Goal: Task Accomplishment & Management: Use online tool/utility

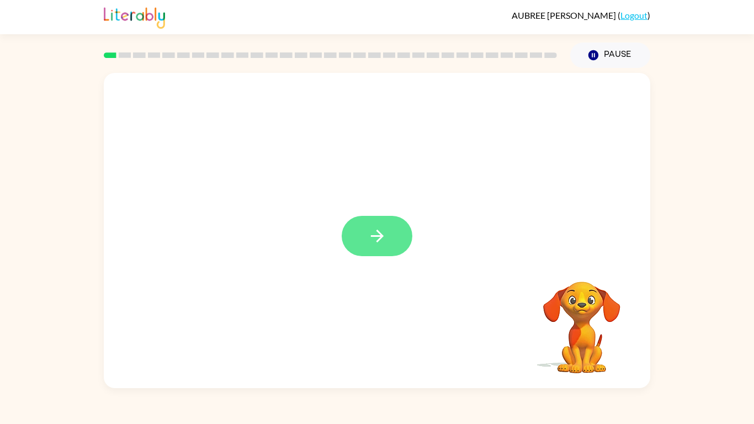
click at [375, 241] on icon "button" at bounding box center [377, 235] width 19 height 19
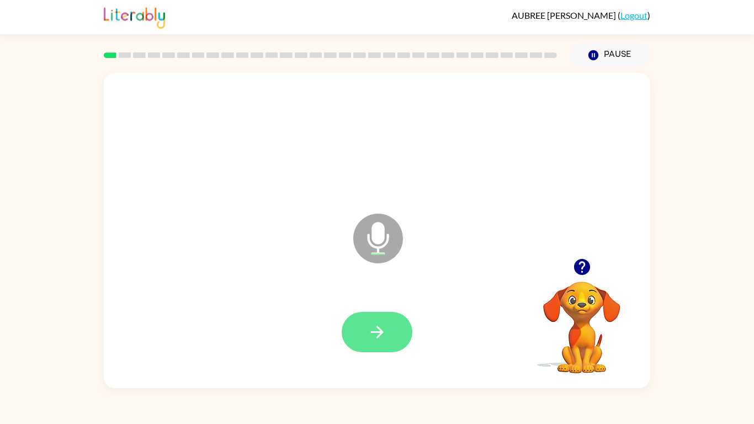
click at [375, 328] on icon "button" at bounding box center [377, 331] width 19 height 19
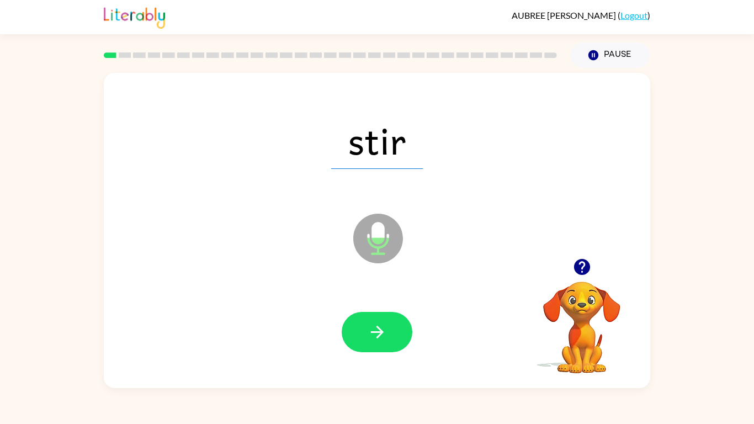
click at [375, 328] on icon "button" at bounding box center [377, 331] width 19 height 19
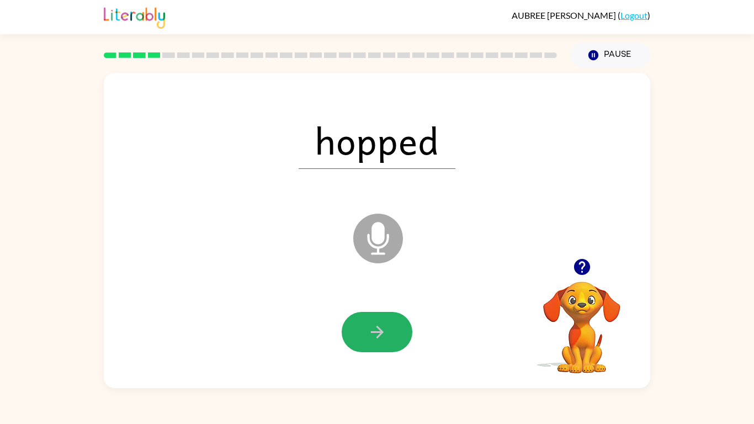
click at [375, 328] on icon "button" at bounding box center [377, 331] width 19 height 19
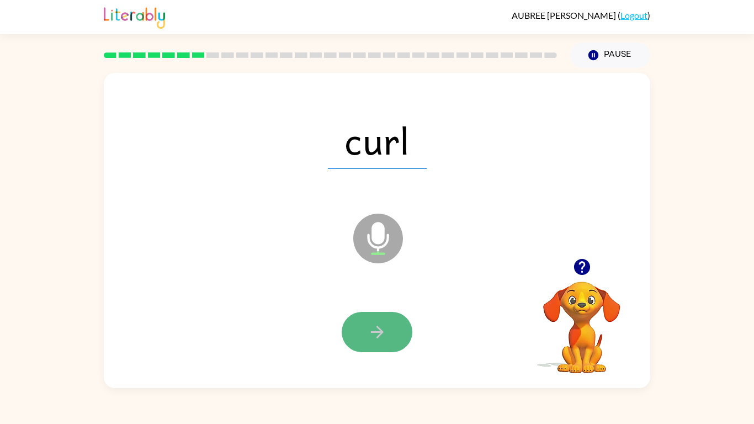
click at [377, 329] on icon "button" at bounding box center [377, 331] width 19 height 19
click at [376, 330] on icon "button" at bounding box center [377, 331] width 19 height 19
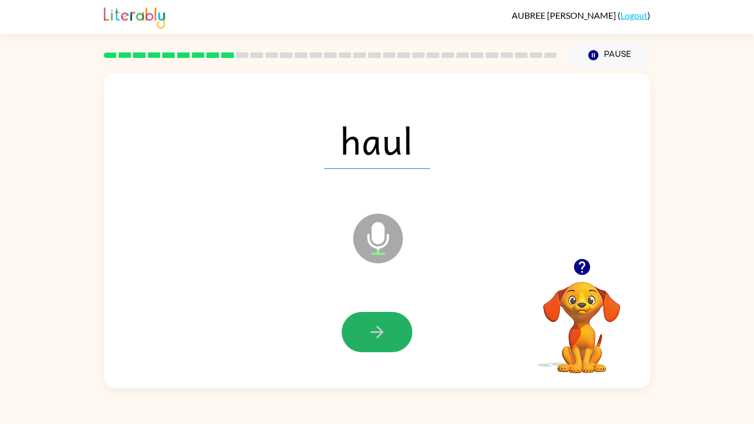
click at [376, 330] on icon "button" at bounding box center [377, 331] width 19 height 19
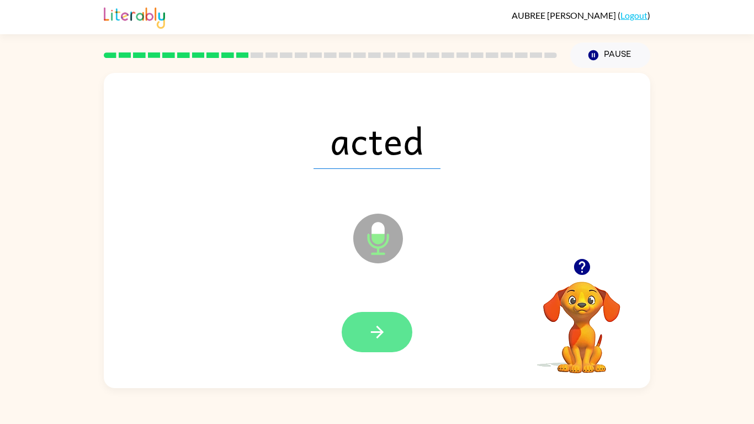
click at [377, 330] on icon "button" at bounding box center [377, 331] width 19 height 19
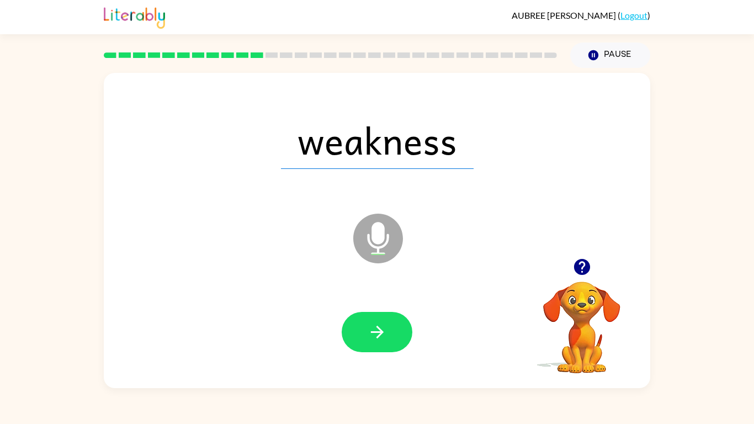
click at [377, 330] on icon "button" at bounding box center [377, 331] width 19 height 19
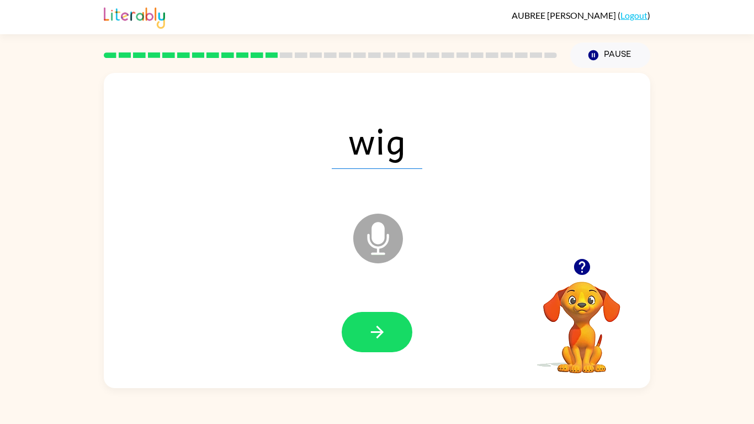
click at [377, 330] on icon "button" at bounding box center [377, 331] width 19 height 19
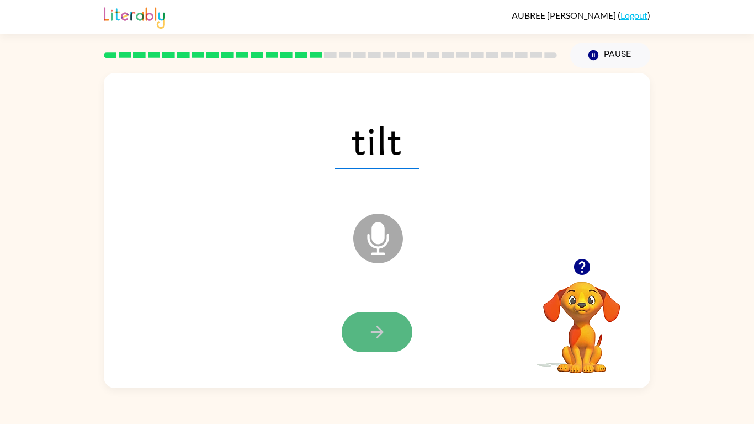
click at [376, 323] on icon "button" at bounding box center [377, 331] width 19 height 19
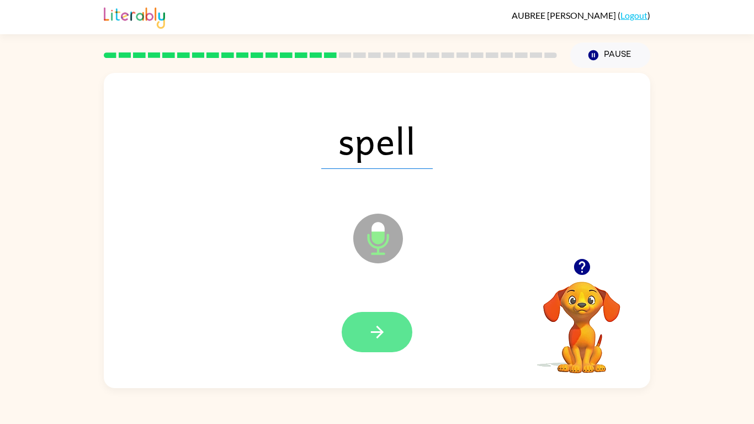
click at [374, 322] on icon "button" at bounding box center [377, 331] width 19 height 19
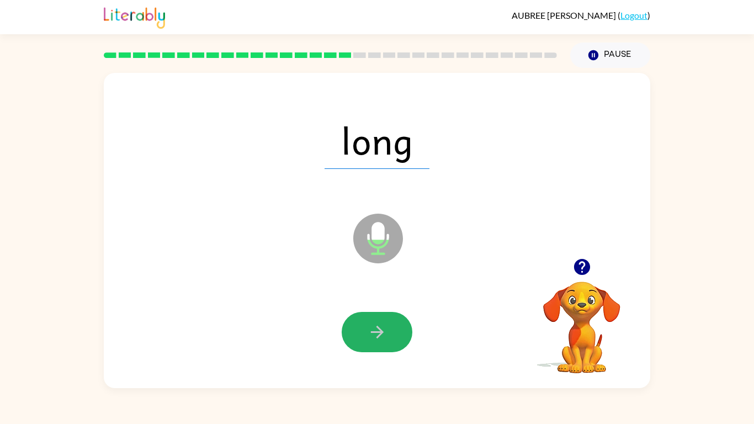
click at [374, 322] on icon "button" at bounding box center [377, 331] width 19 height 19
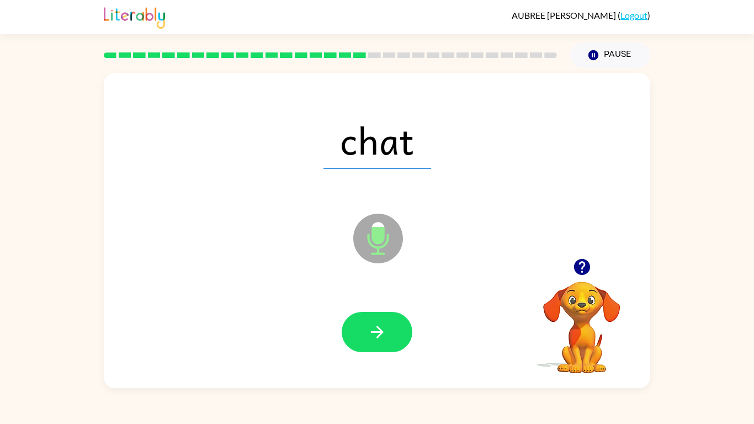
click at [374, 322] on icon "button" at bounding box center [377, 331] width 19 height 19
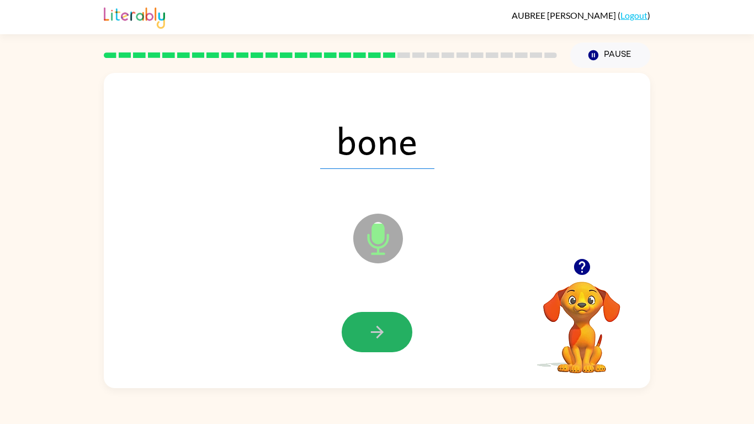
click at [374, 322] on icon "button" at bounding box center [377, 331] width 19 height 19
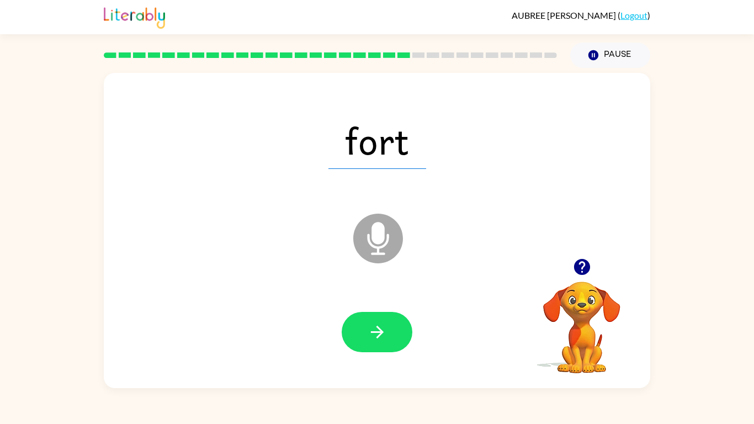
click at [374, 322] on icon "button" at bounding box center [377, 331] width 19 height 19
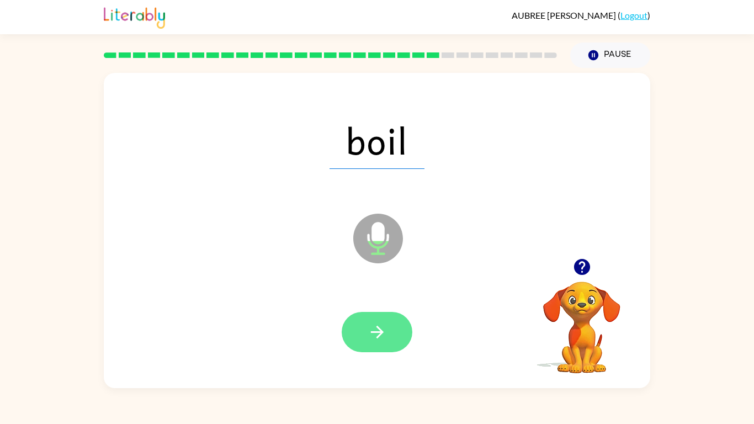
click at [375, 322] on icon "button" at bounding box center [377, 331] width 19 height 19
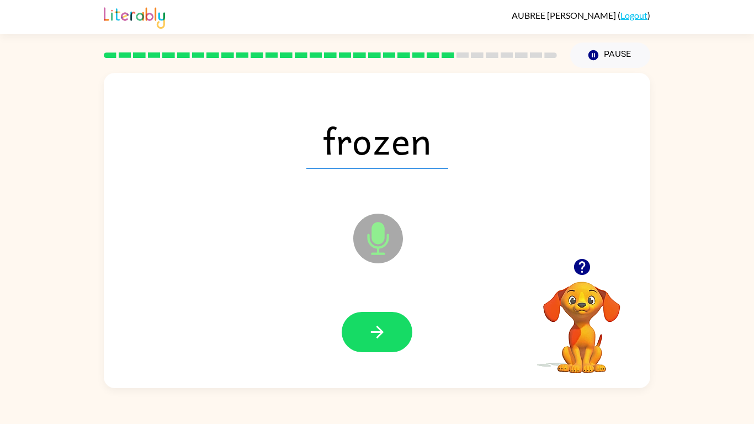
click at [375, 322] on icon "button" at bounding box center [377, 331] width 19 height 19
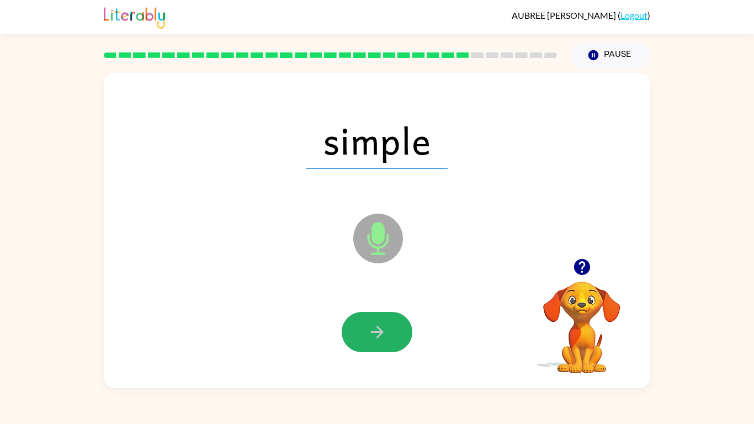
click at [375, 322] on icon "button" at bounding box center [377, 331] width 19 height 19
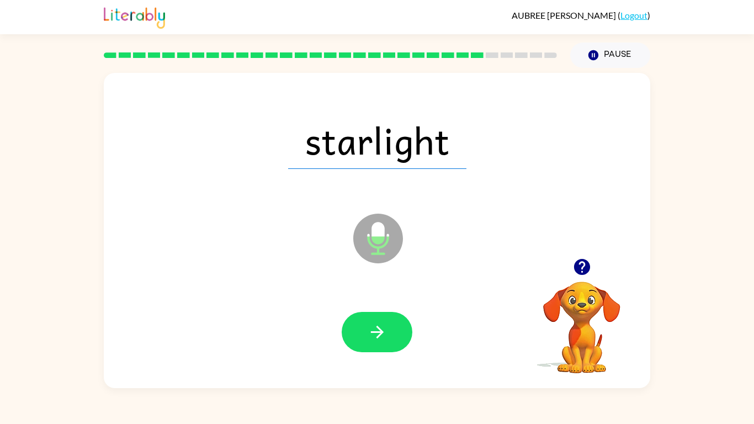
click at [375, 322] on icon "button" at bounding box center [377, 331] width 19 height 19
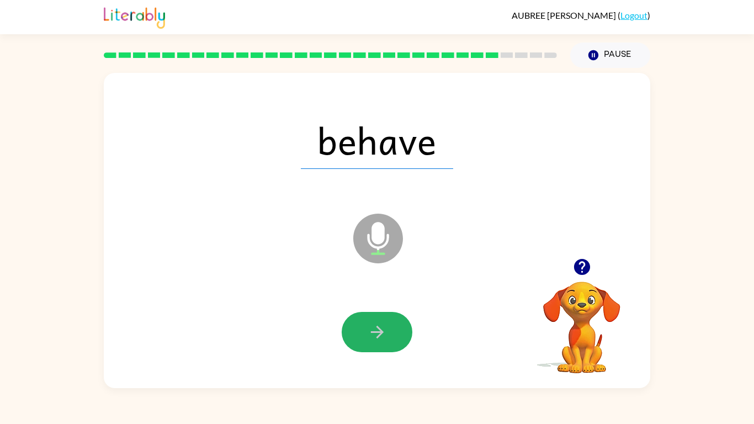
click at [375, 322] on icon "button" at bounding box center [377, 331] width 19 height 19
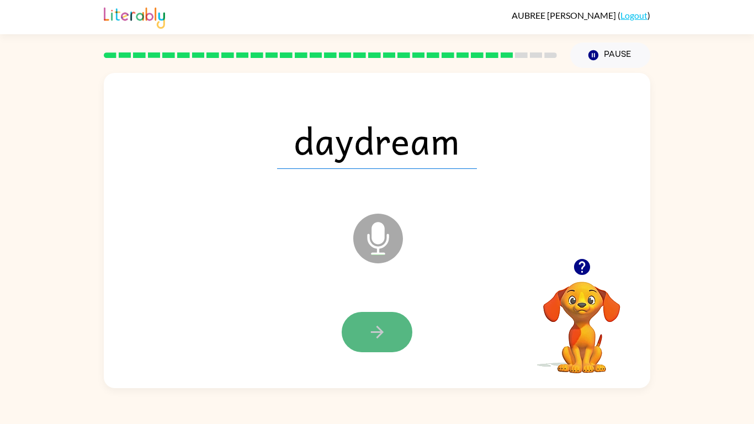
click at [375, 322] on icon "button" at bounding box center [377, 331] width 19 height 19
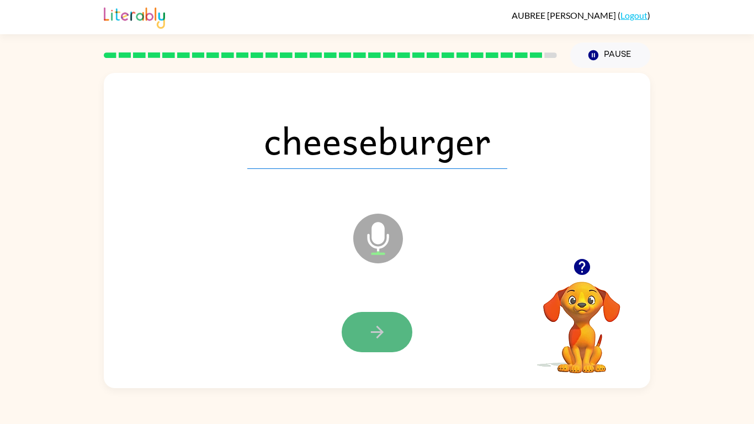
click at [381, 322] on icon "button" at bounding box center [377, 331] width 19 height 19
